Goal: Find specific page/section: Find specific page/section

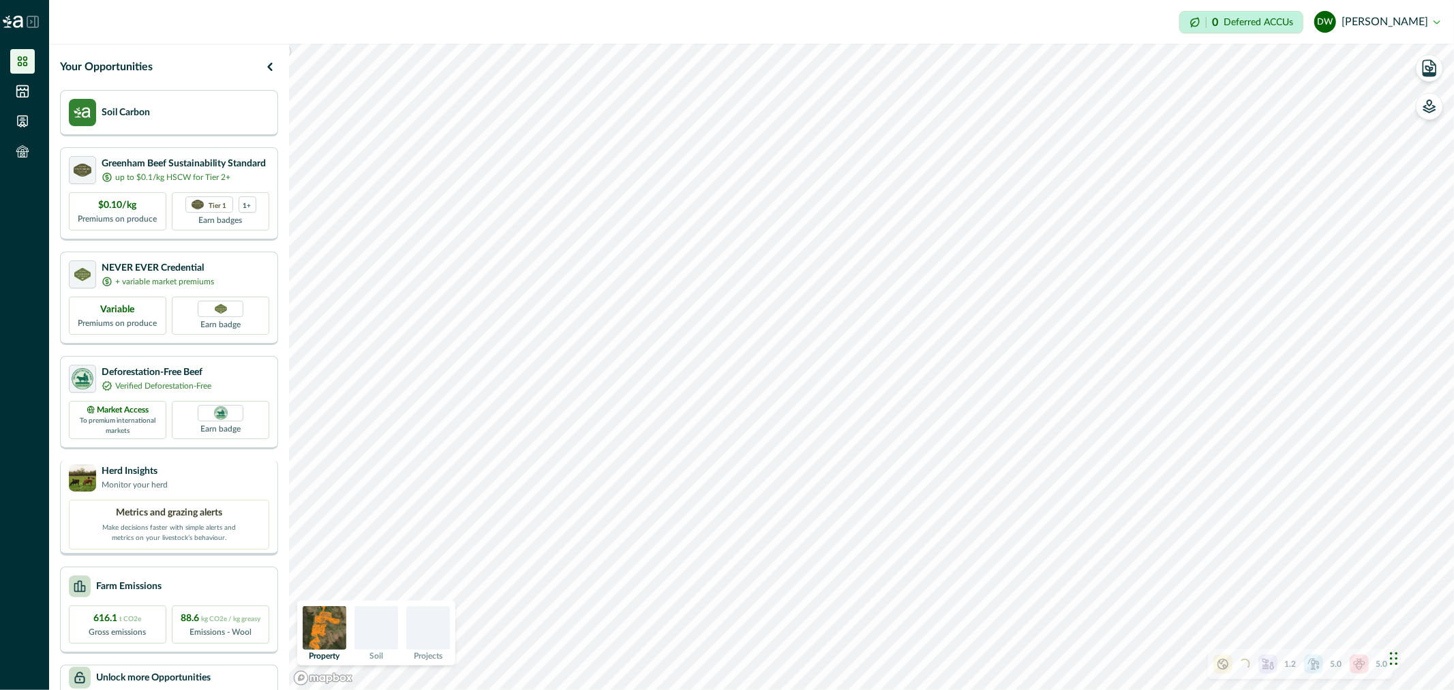
click at [177, 467] on div "Herd Insights Monitor your herd" at bounding box center [169, 477] width 200 height 27
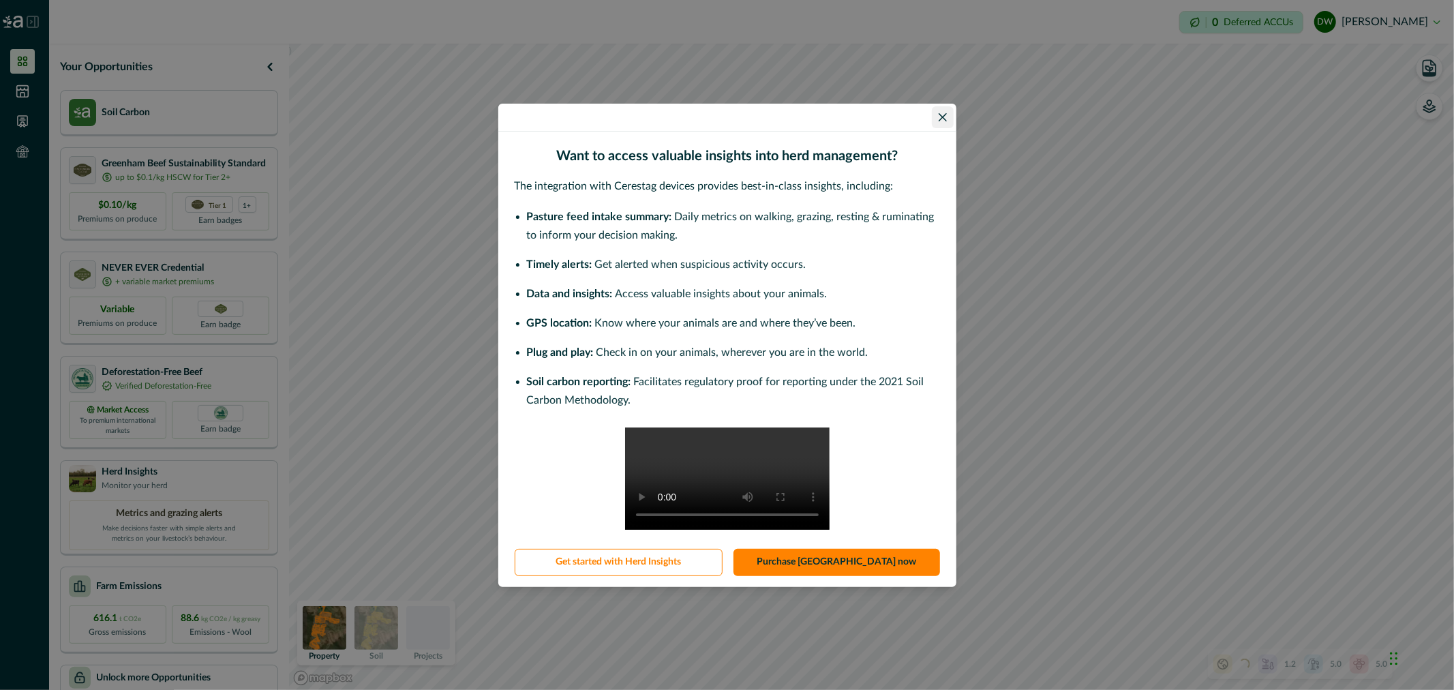
click at [946, 106] on button "Close" at bounding box center [943, 117] width 22 height 22
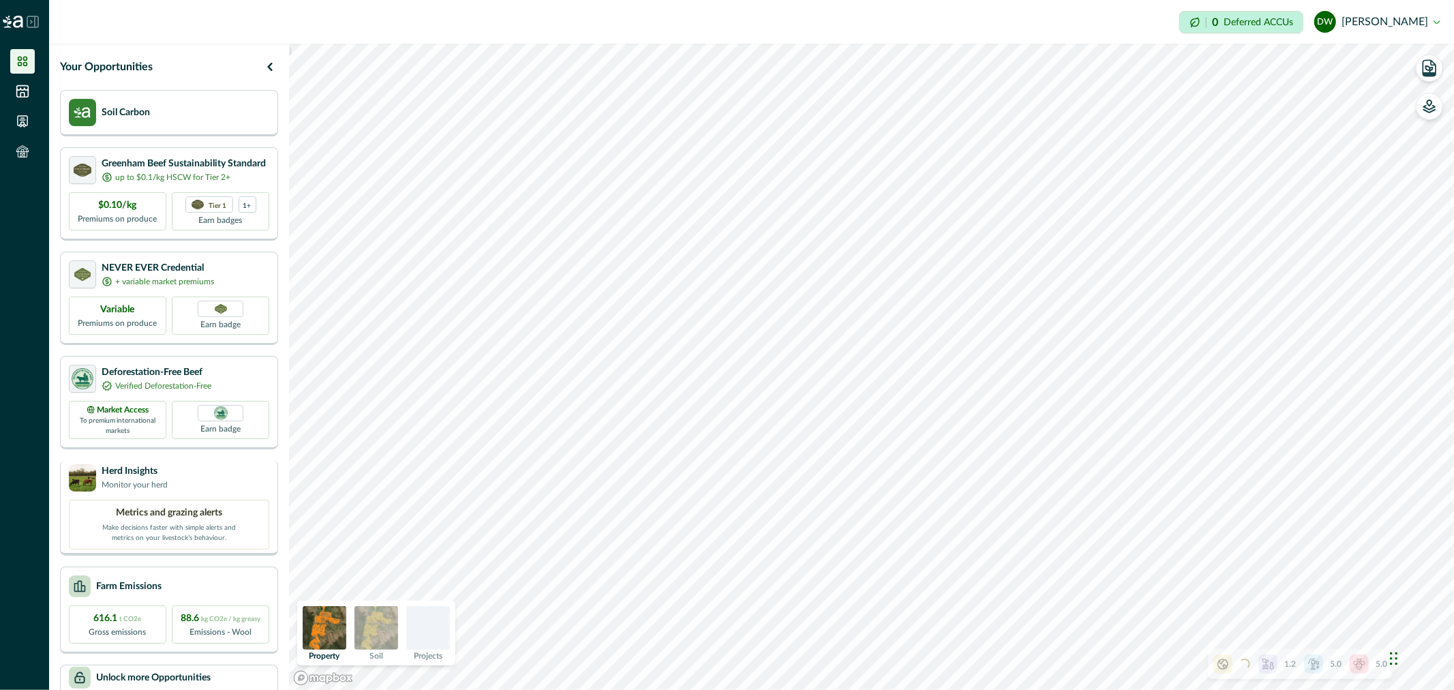
click at [152, 468] on p "Herd Insights" at bounding box center [135, 471] width 66 height 14
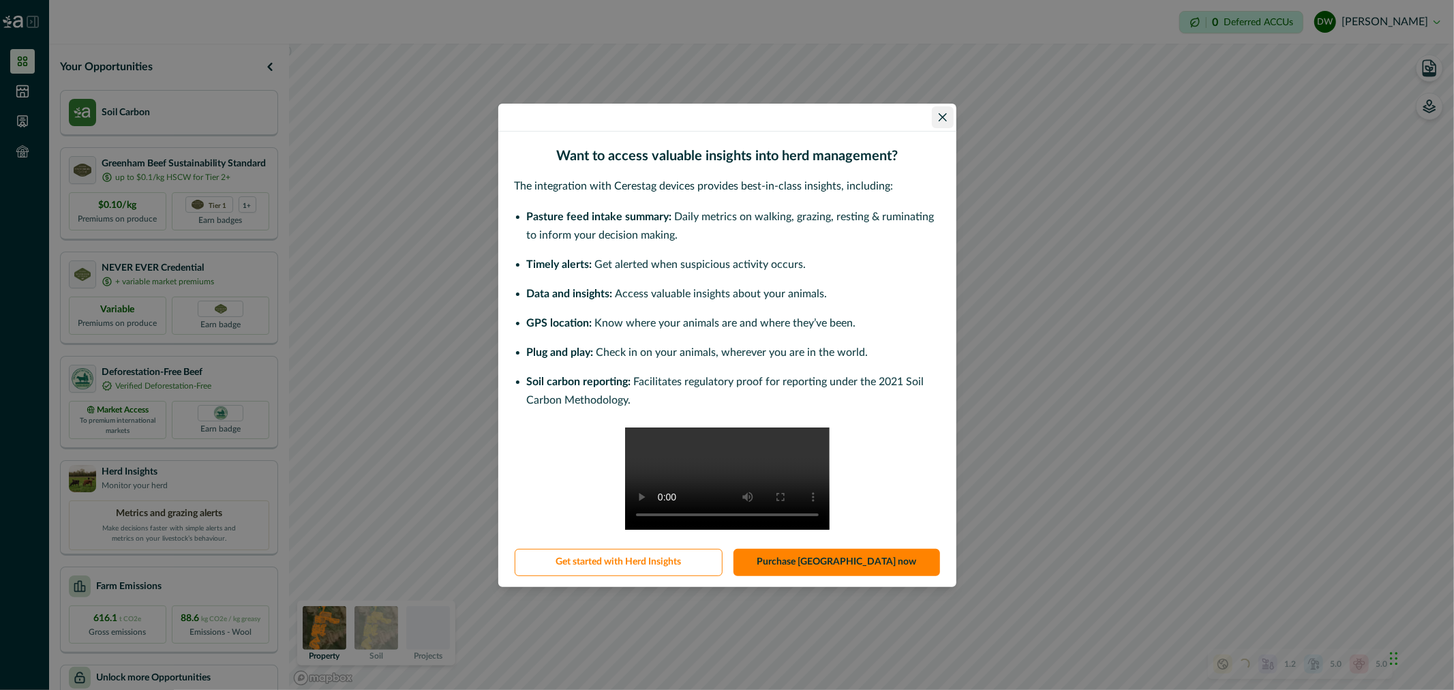
click at [945, 106] on button "Close" at bounding box center [943, 117] width 22 height 22
